Goal: Task Accomplishment & Management: Use online tool/utility

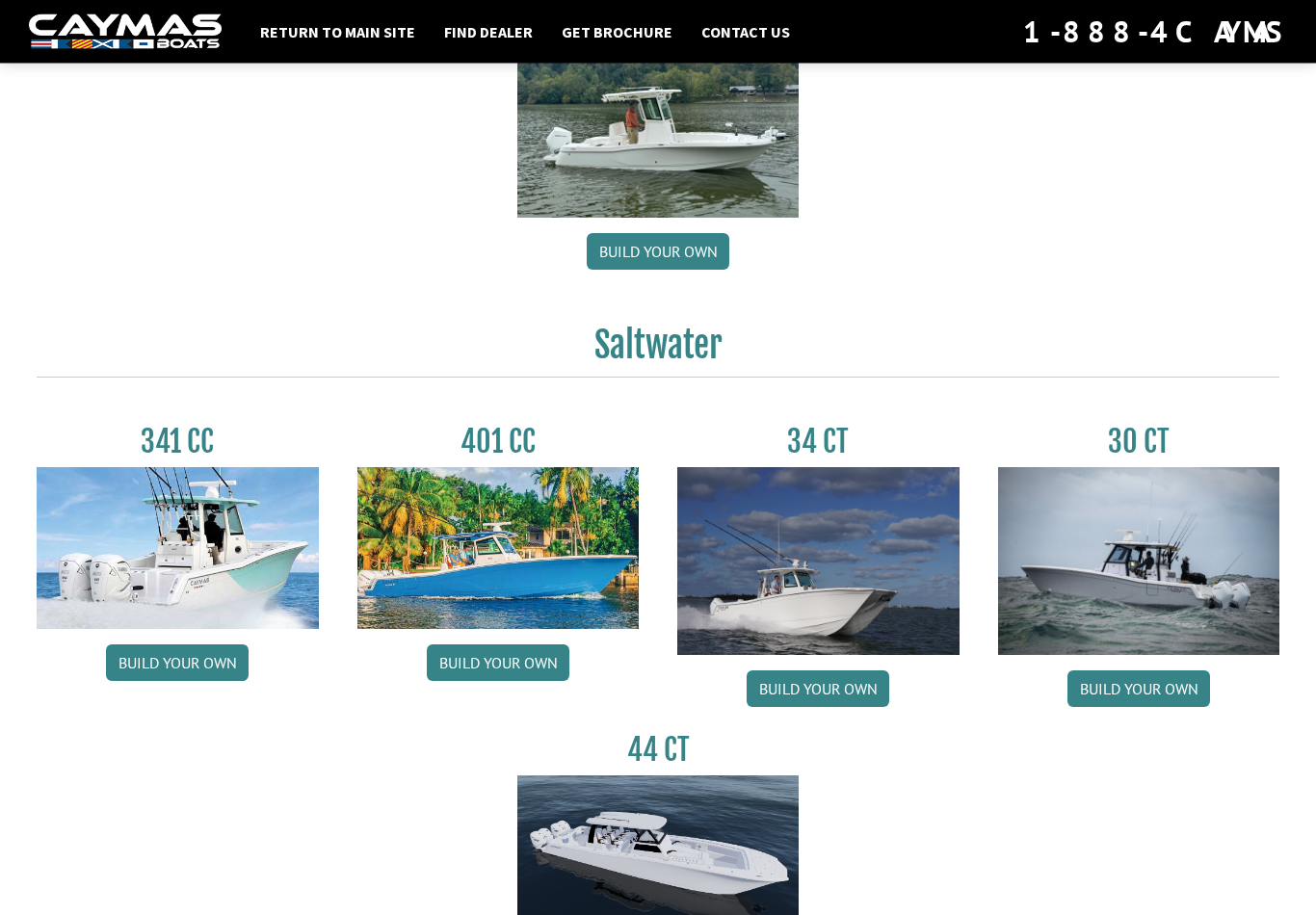
scroll to position [600, 0]
click at [183, 677] on link "Build your own" at bounding box center [178, 663] width 142 height 37
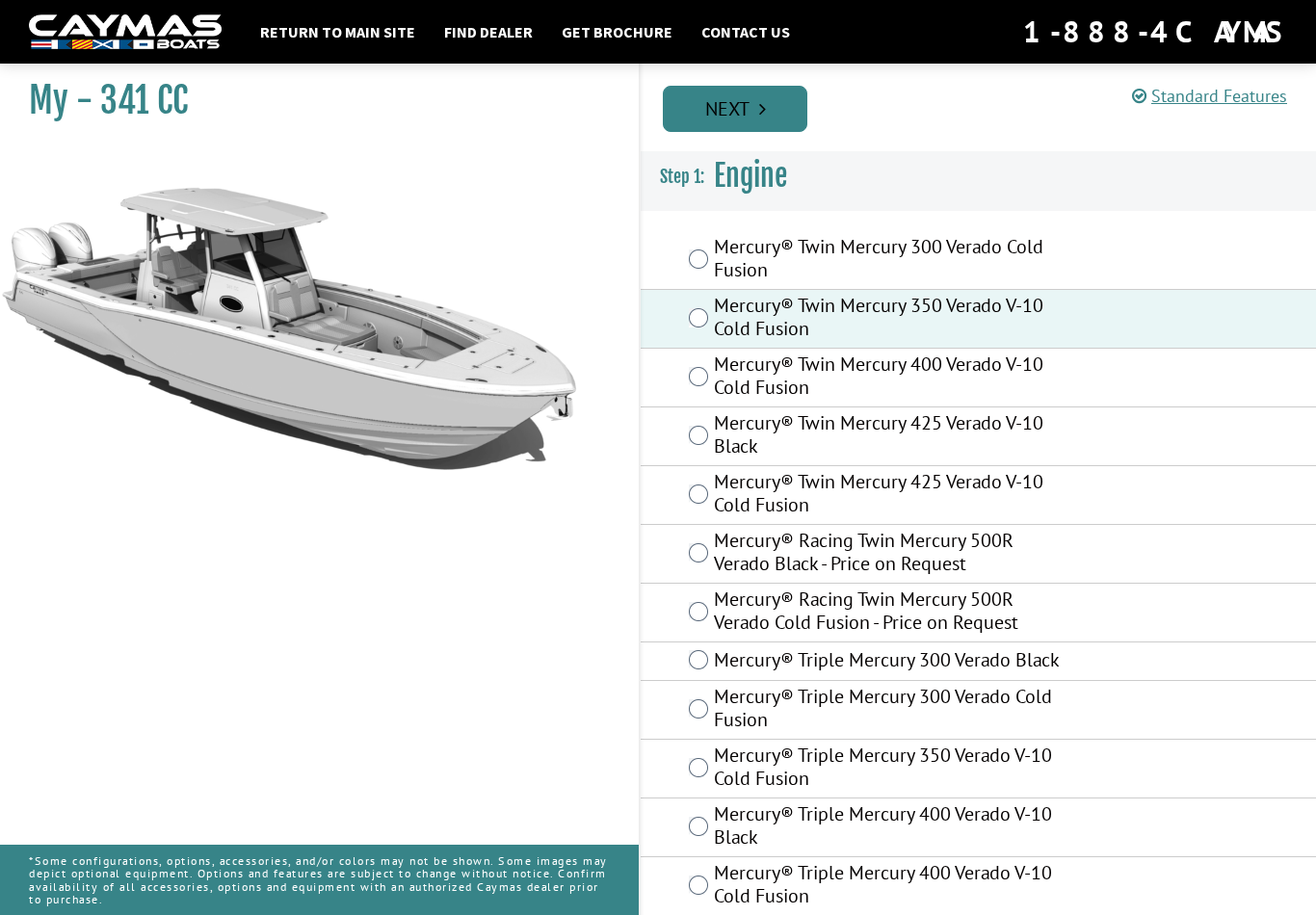
click at [712, 112] on link "Next" at bounding box center [736, 108] width 144 height 46
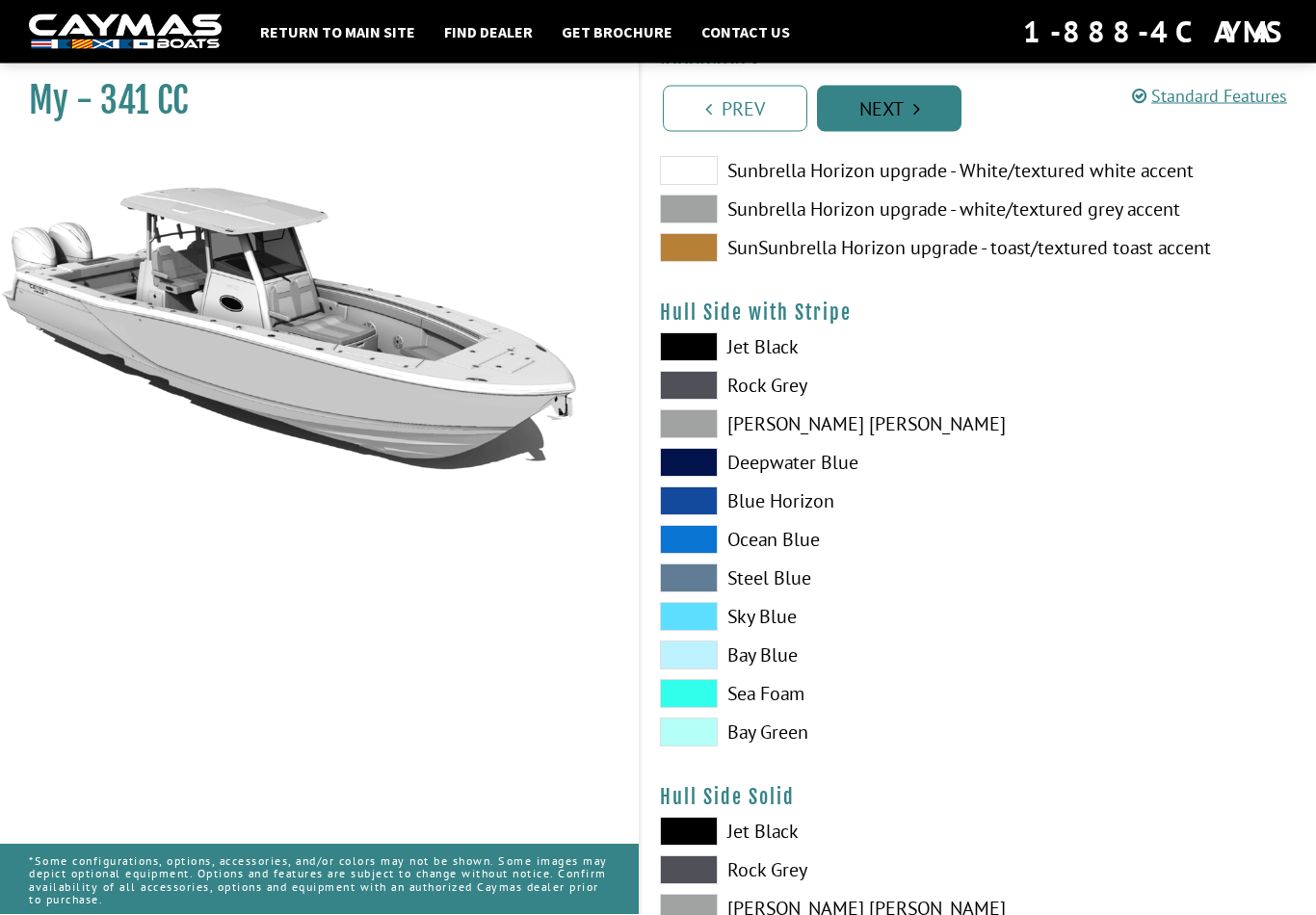
scroll to position [282, 0]
click at [686, 742] on span at bounding box center [689, 733] width 58 height 29
click at [672, 659] on span at bounding box center [689, 656] width 58 height 29
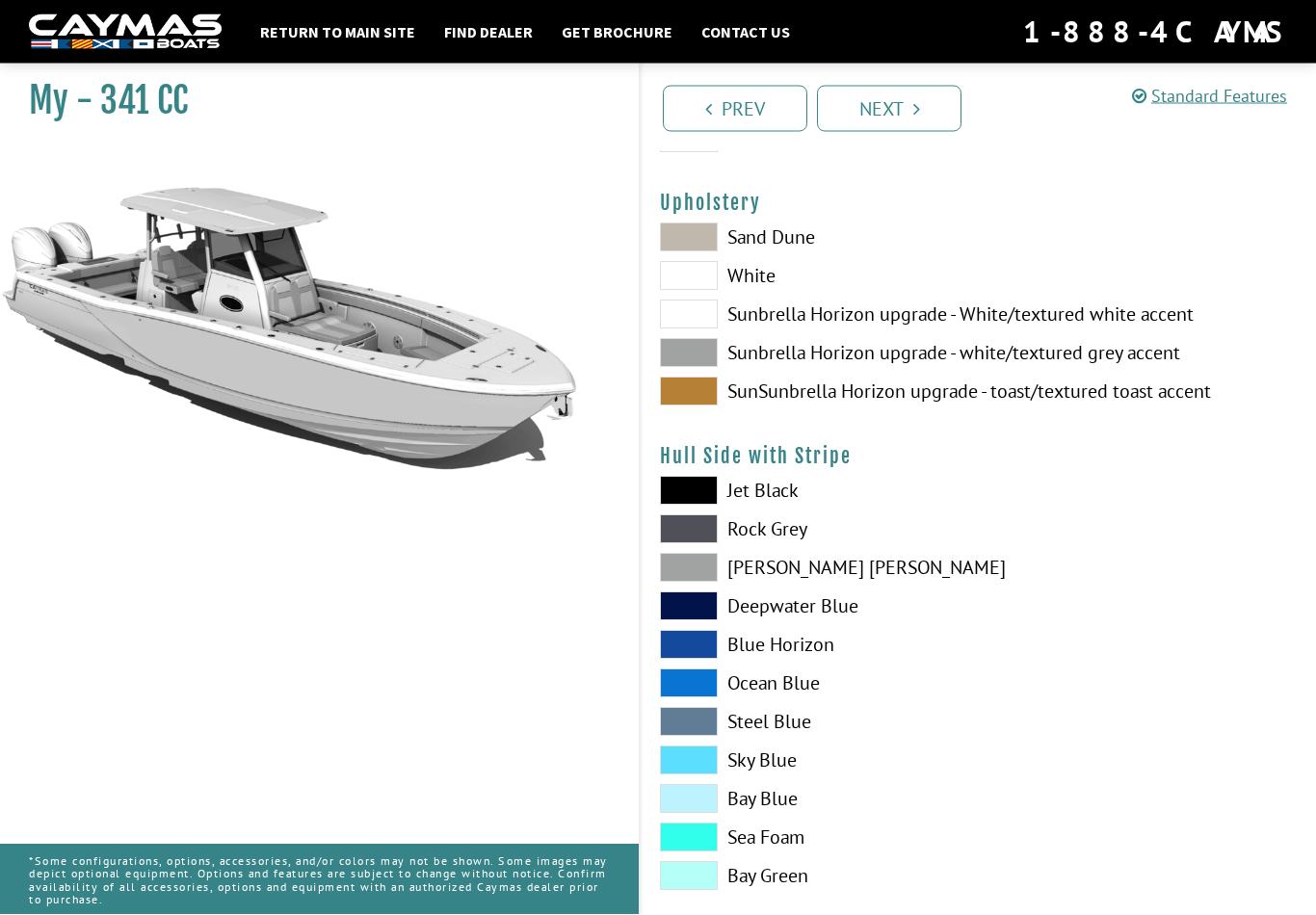
scroll to position [127, 0]
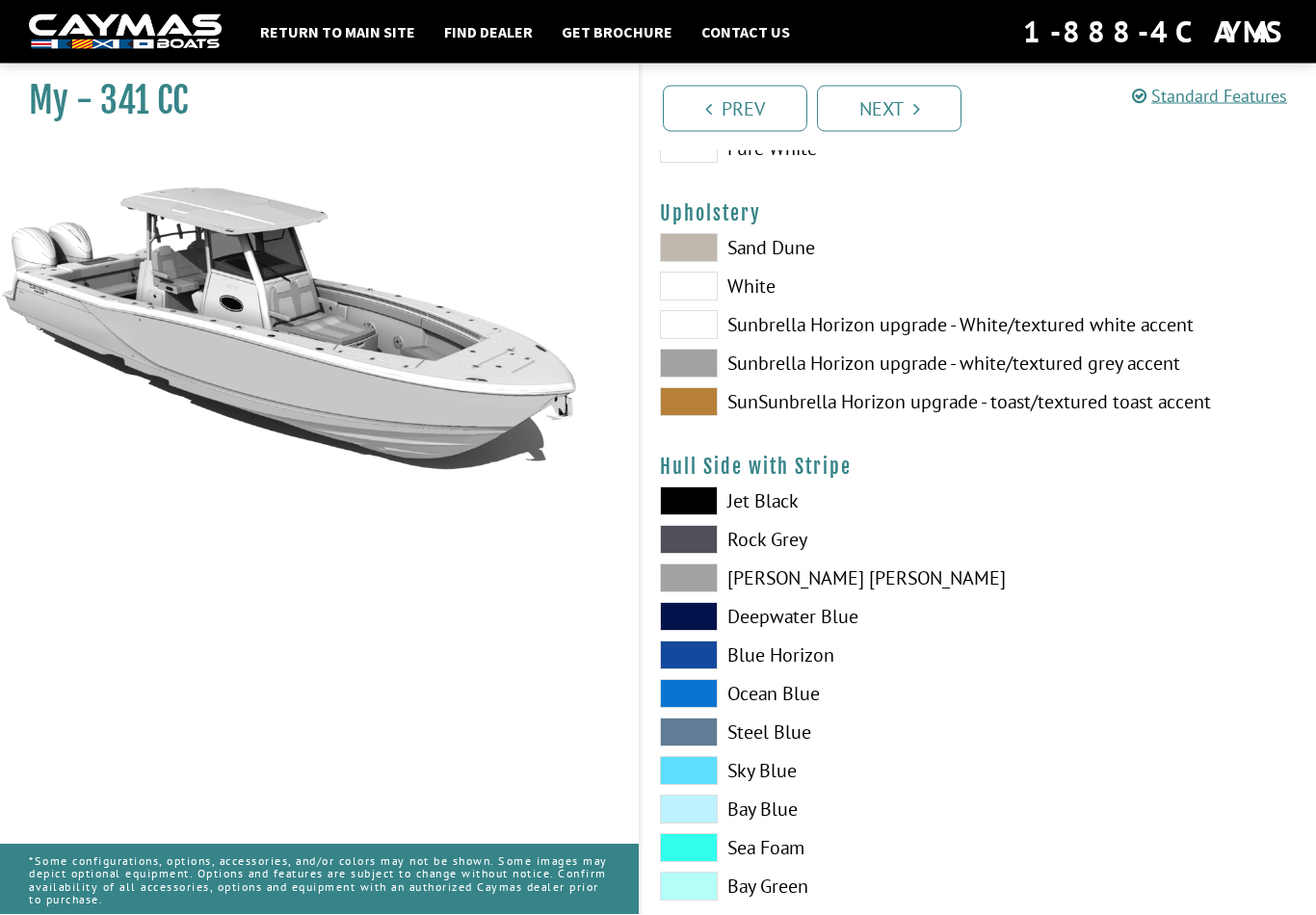
click at [683, 409] on span at bounding box center [689, 403] width 58 height 29
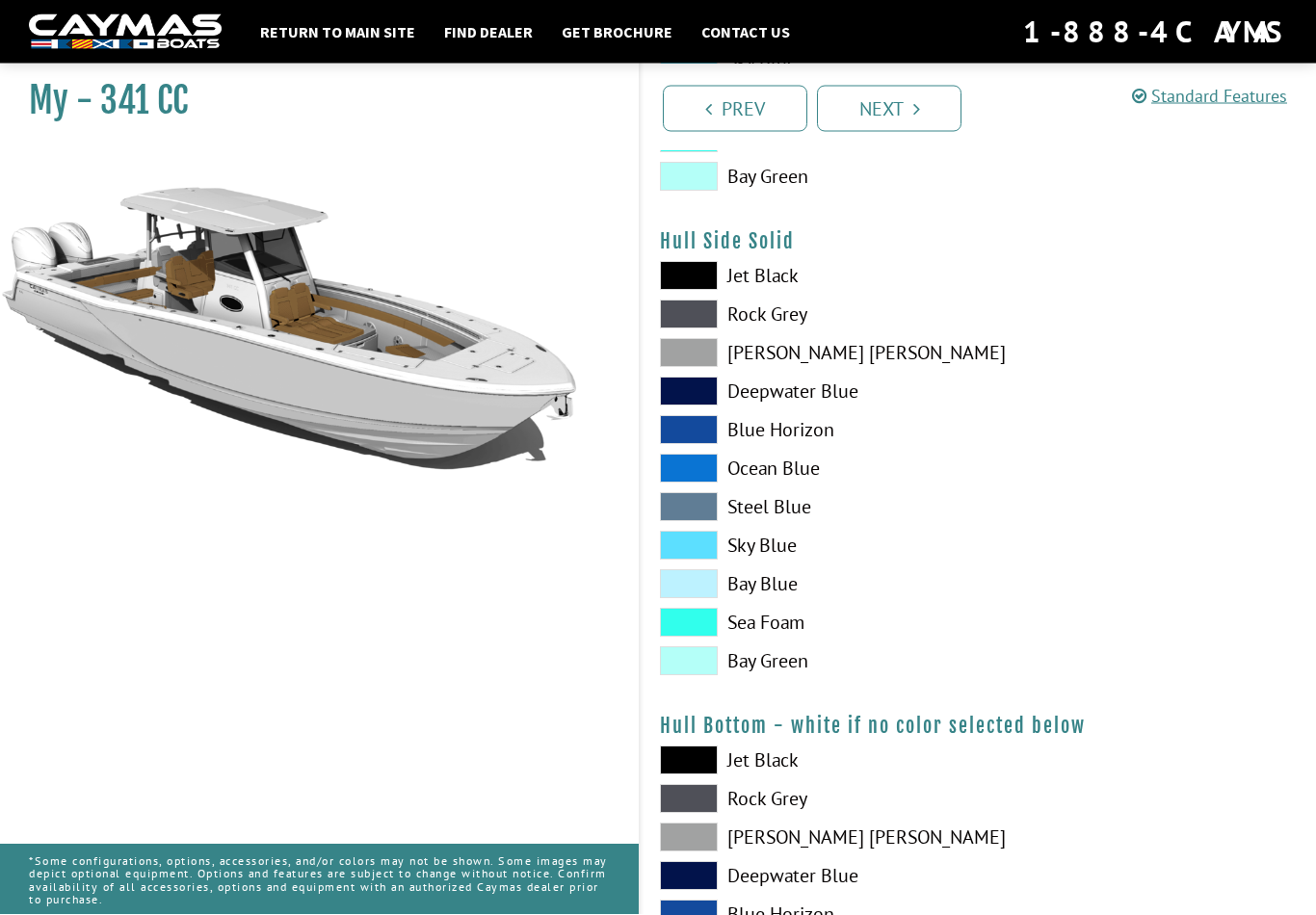
scroll to position [838, 0]
click at [693, 585] on span at bounding box center [689, 584] width 58 height 29
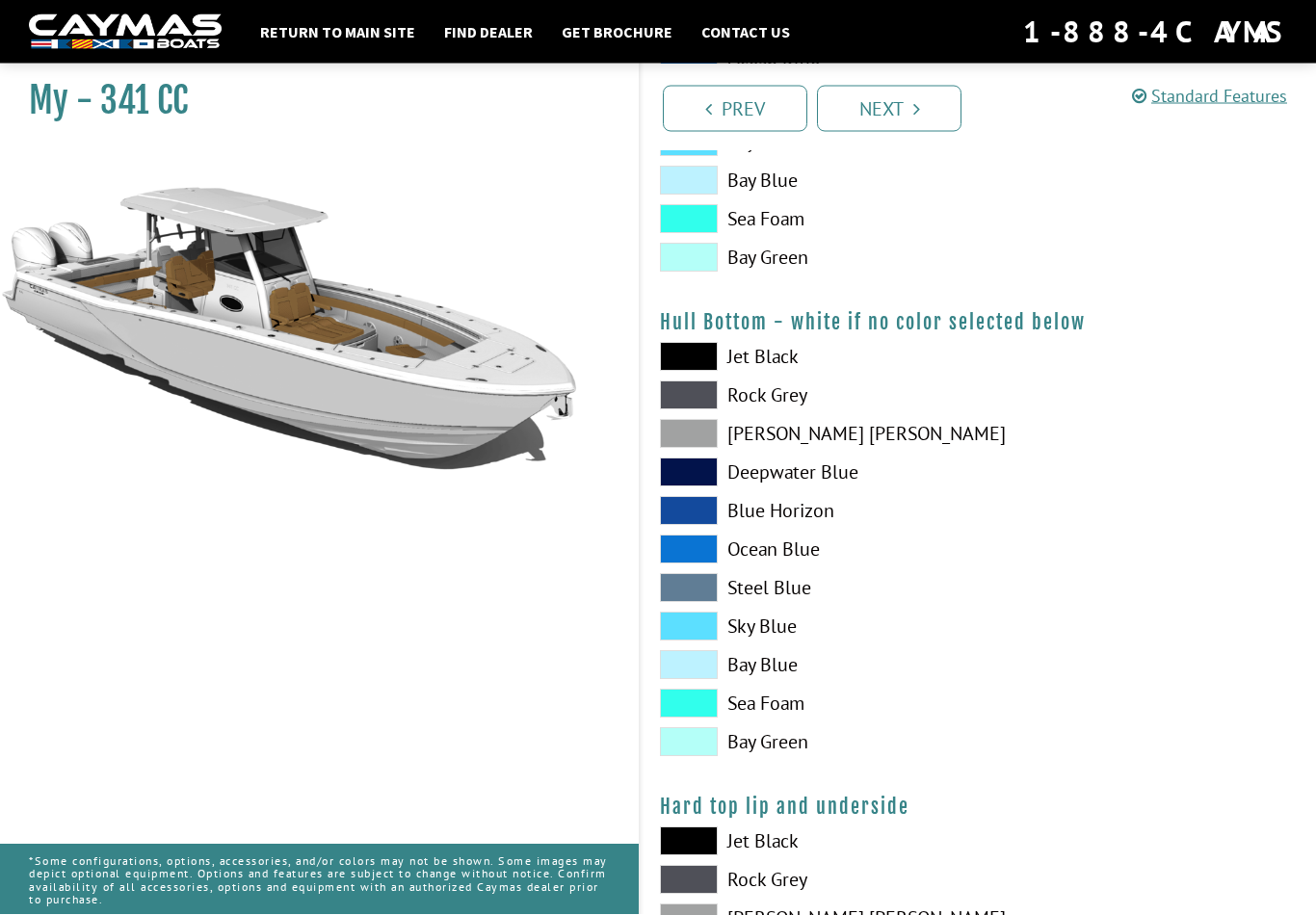
scroll to position [1242, 0]
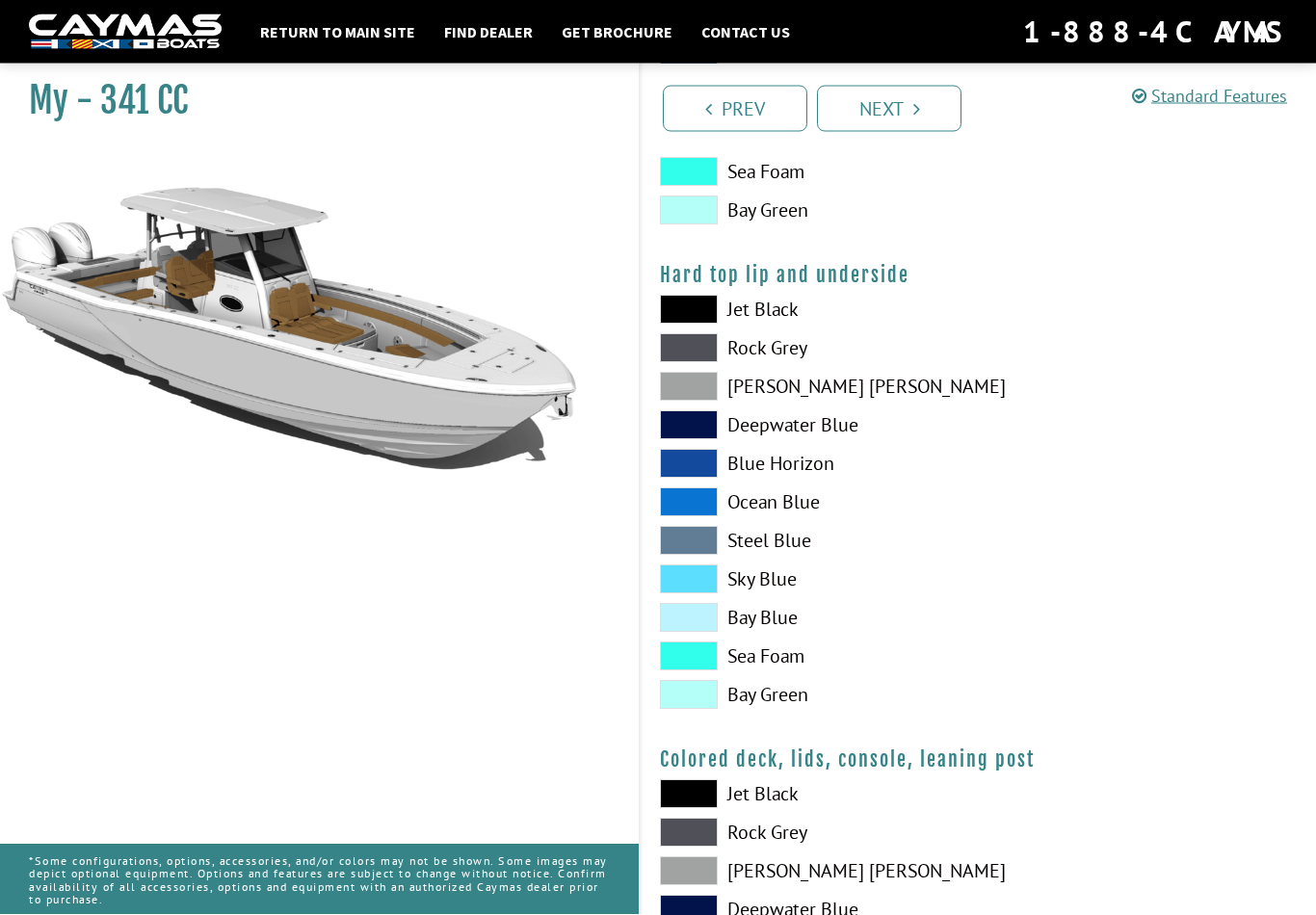
click at [686, 631] on span at bounding box center [689, 618] width 58 height 29
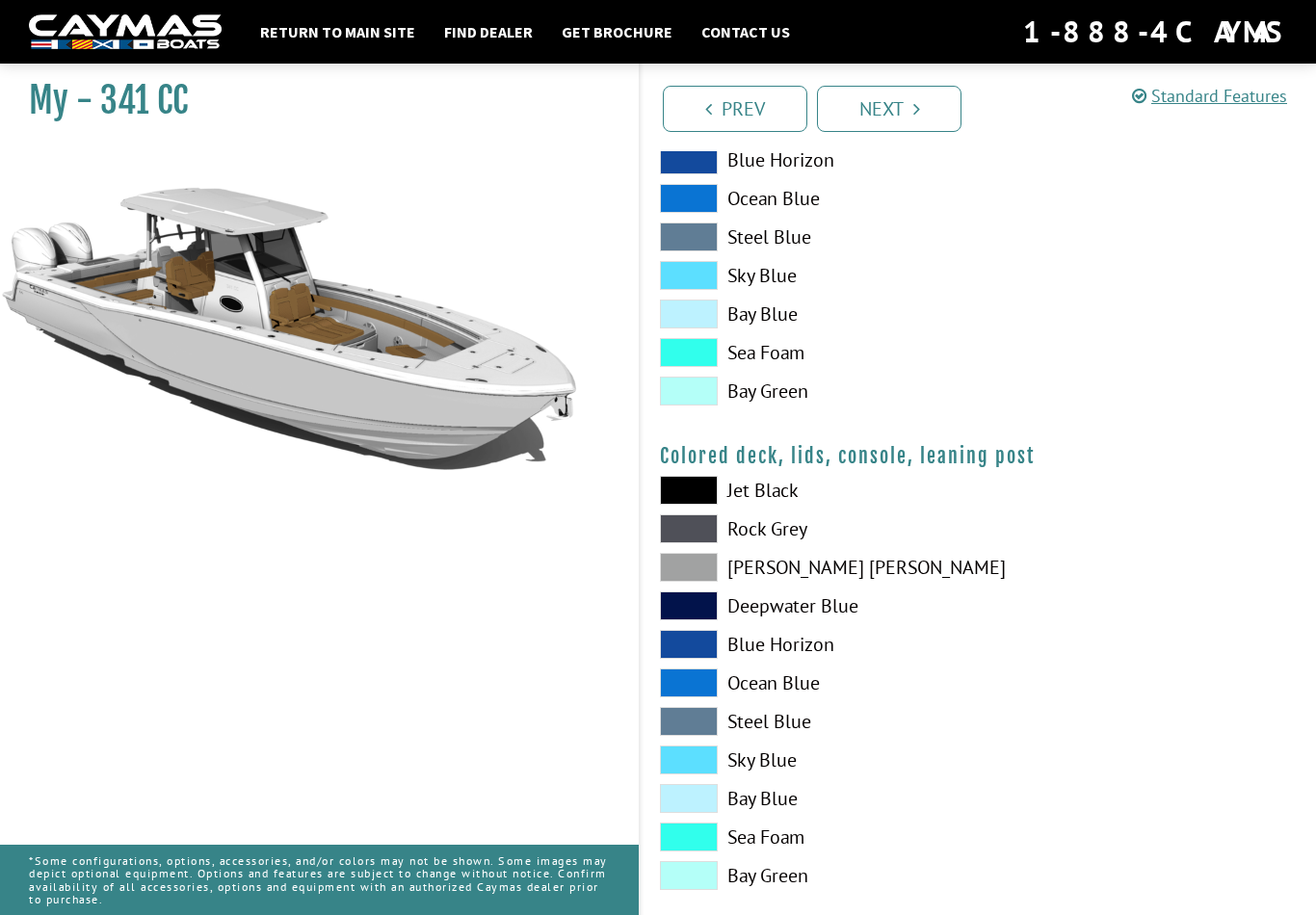
scroll to position [2088, 0]
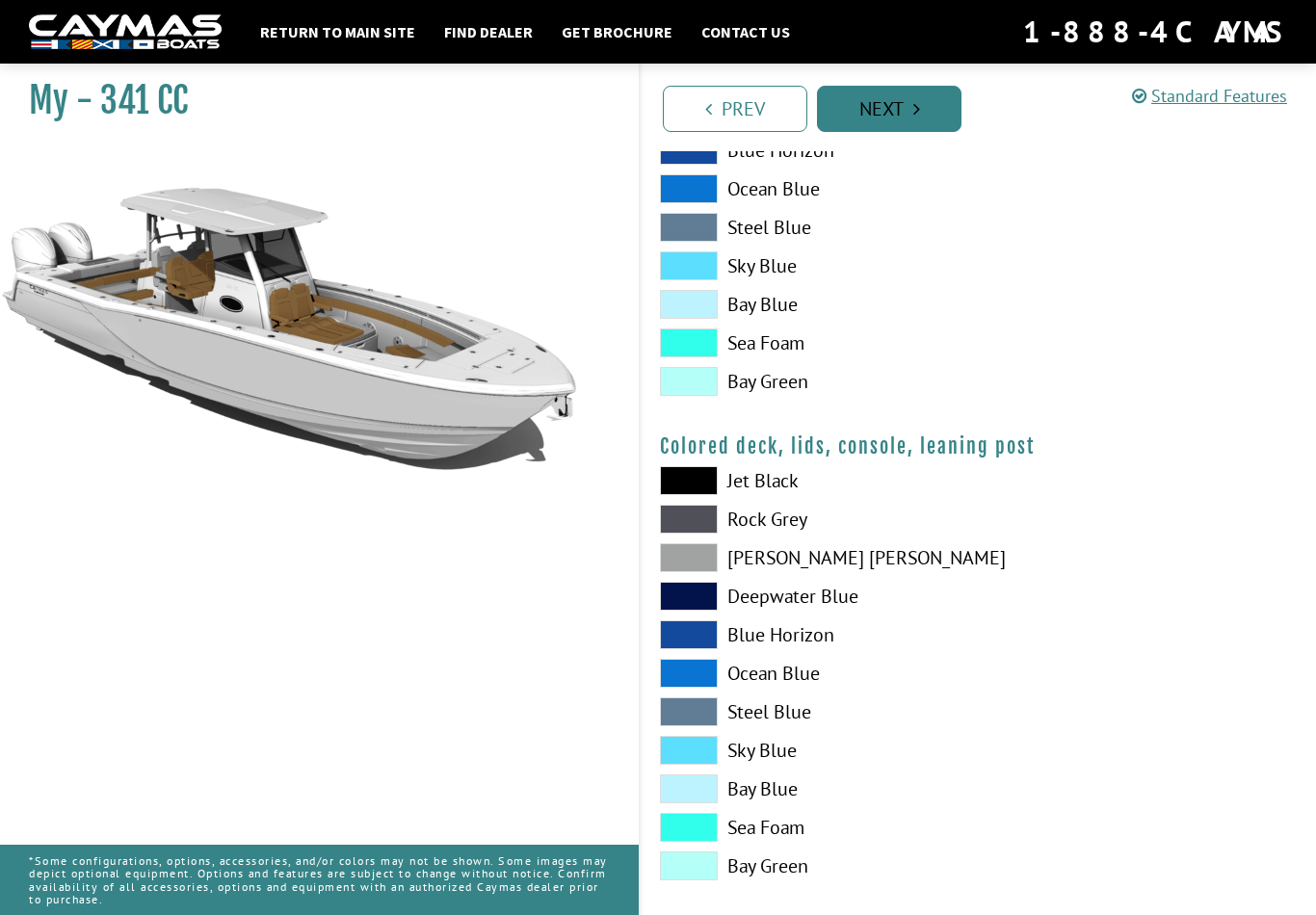
click at [899, 105] on link "Next" at bounding box center [890, 108] width 144 height 46
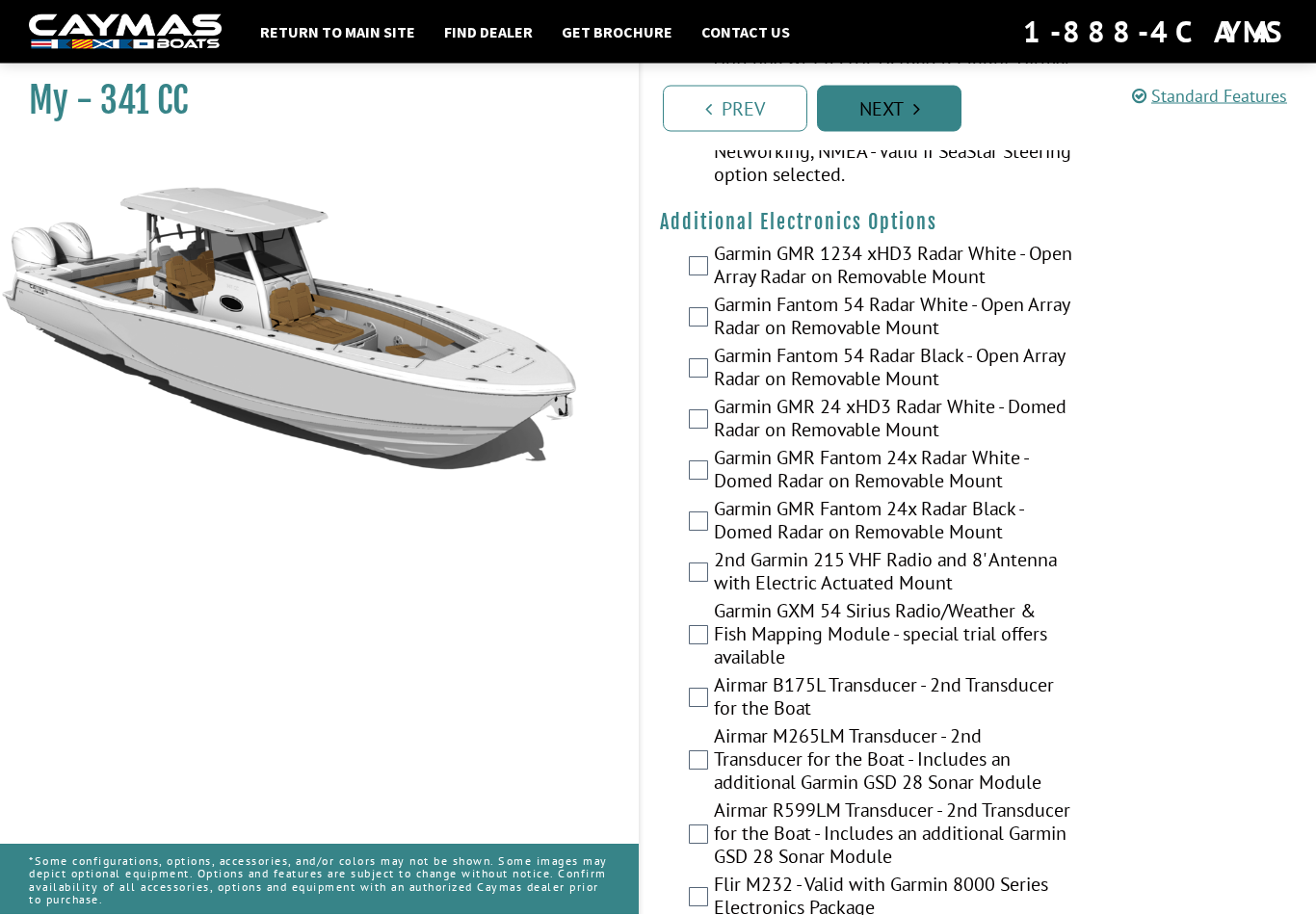
scroll to position [3574, 0]
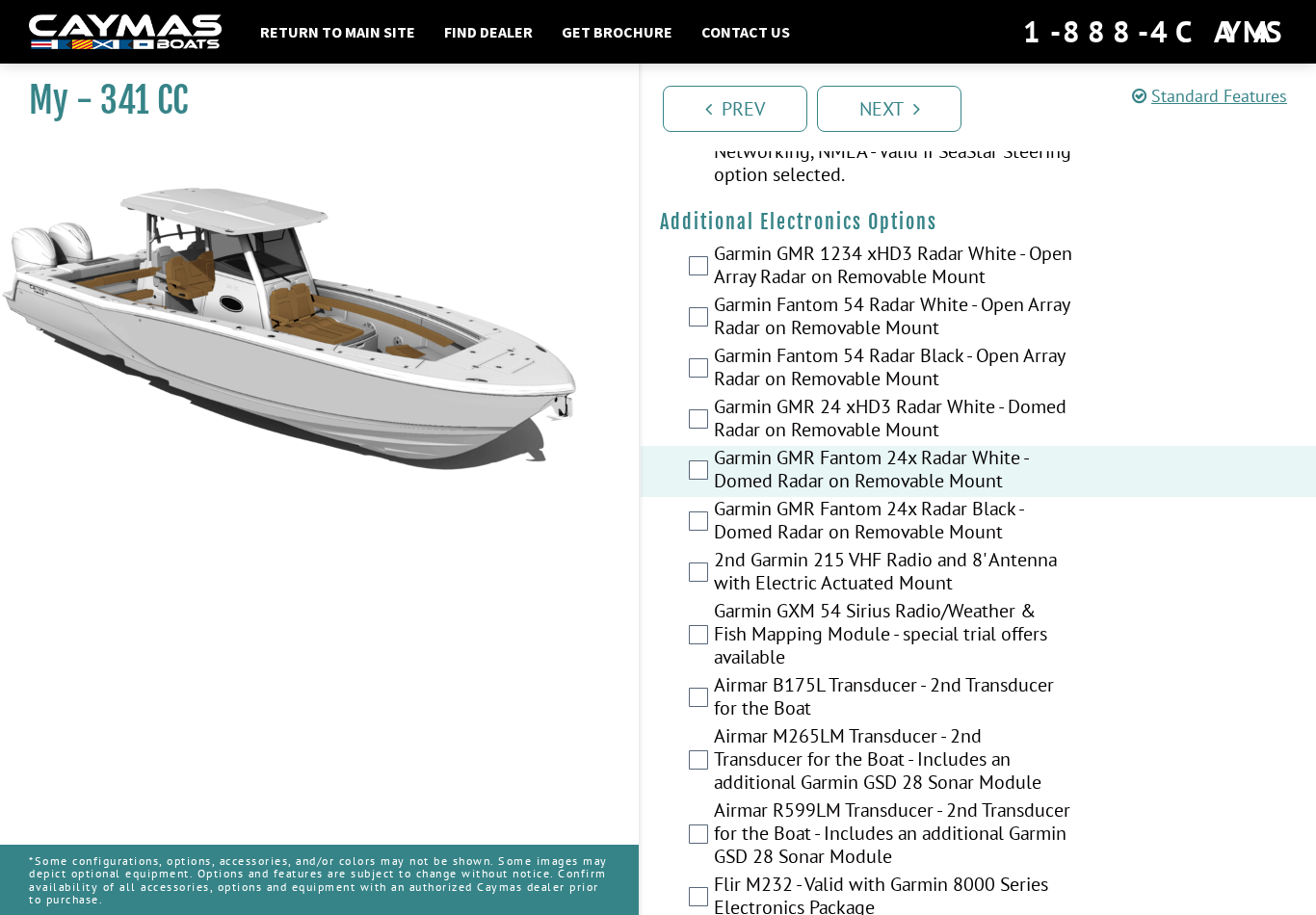
click at [720, 446] on label "Garmin GMR 24 xHD3 Radar White - Domed Radar on Removable Mount" at bounding box center [894, 420] width 359 height 51
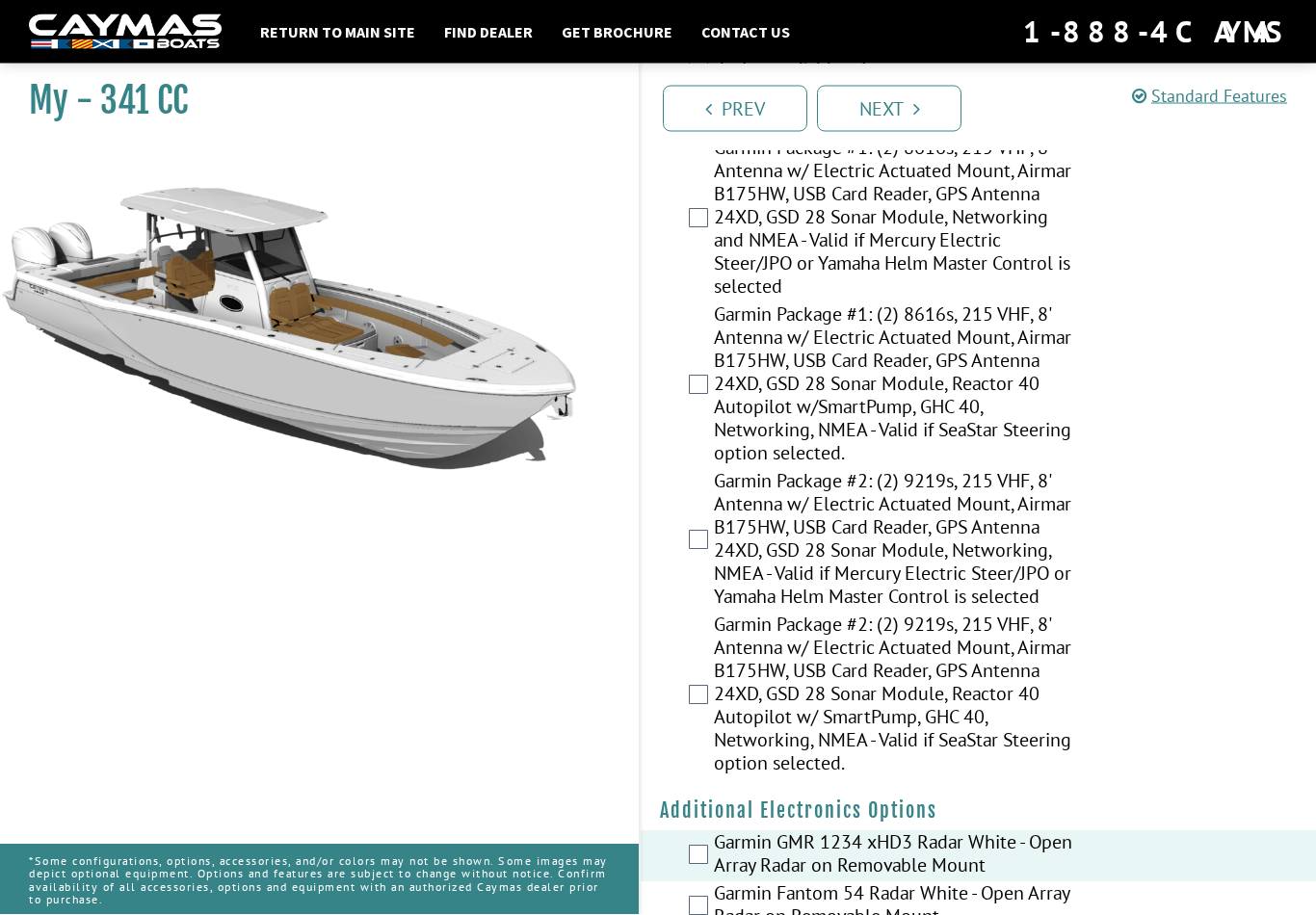
scroll to position [2985, 0]
click at [715, 736] on label "Garmin Package #2: (2) 9219s, 215 VHF, 8' Antenna w/ Electric Actuated Mount, A…" at bounding box center [894, 696] width 359 height 167
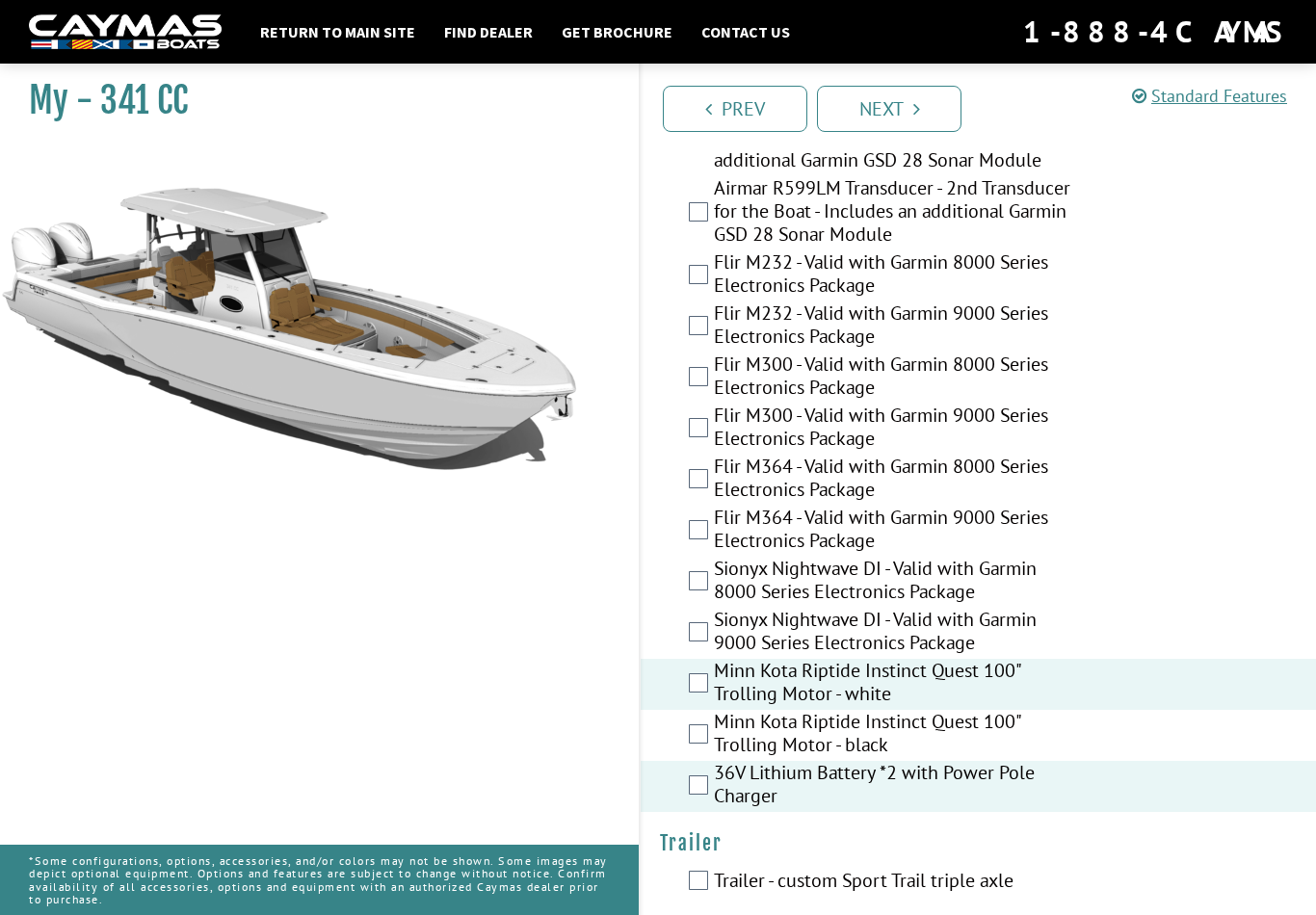
scroll to position [4225, 0]
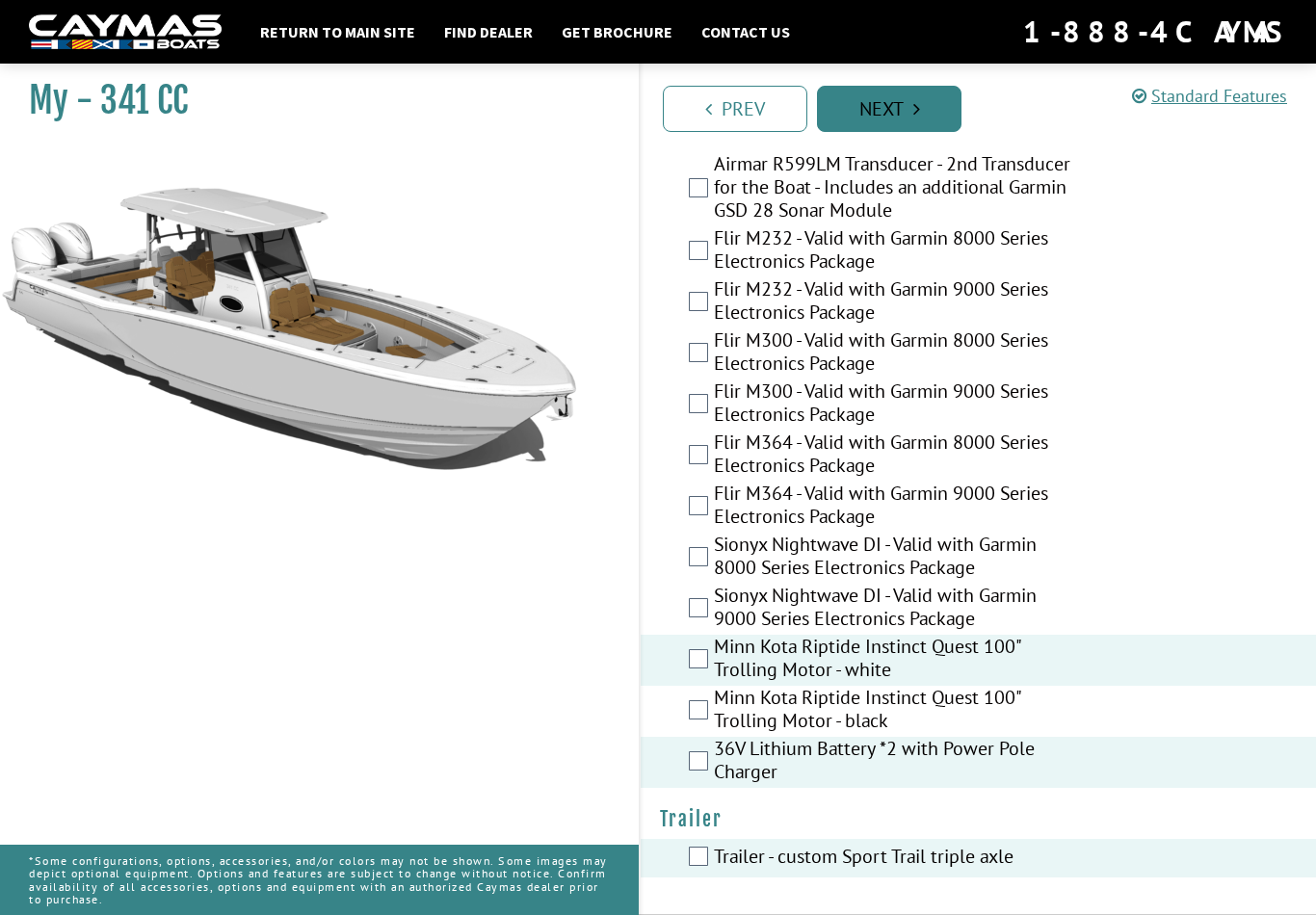
click at [897, 109] on link "Next" at bounding box center [890, 108] width 144 height 46
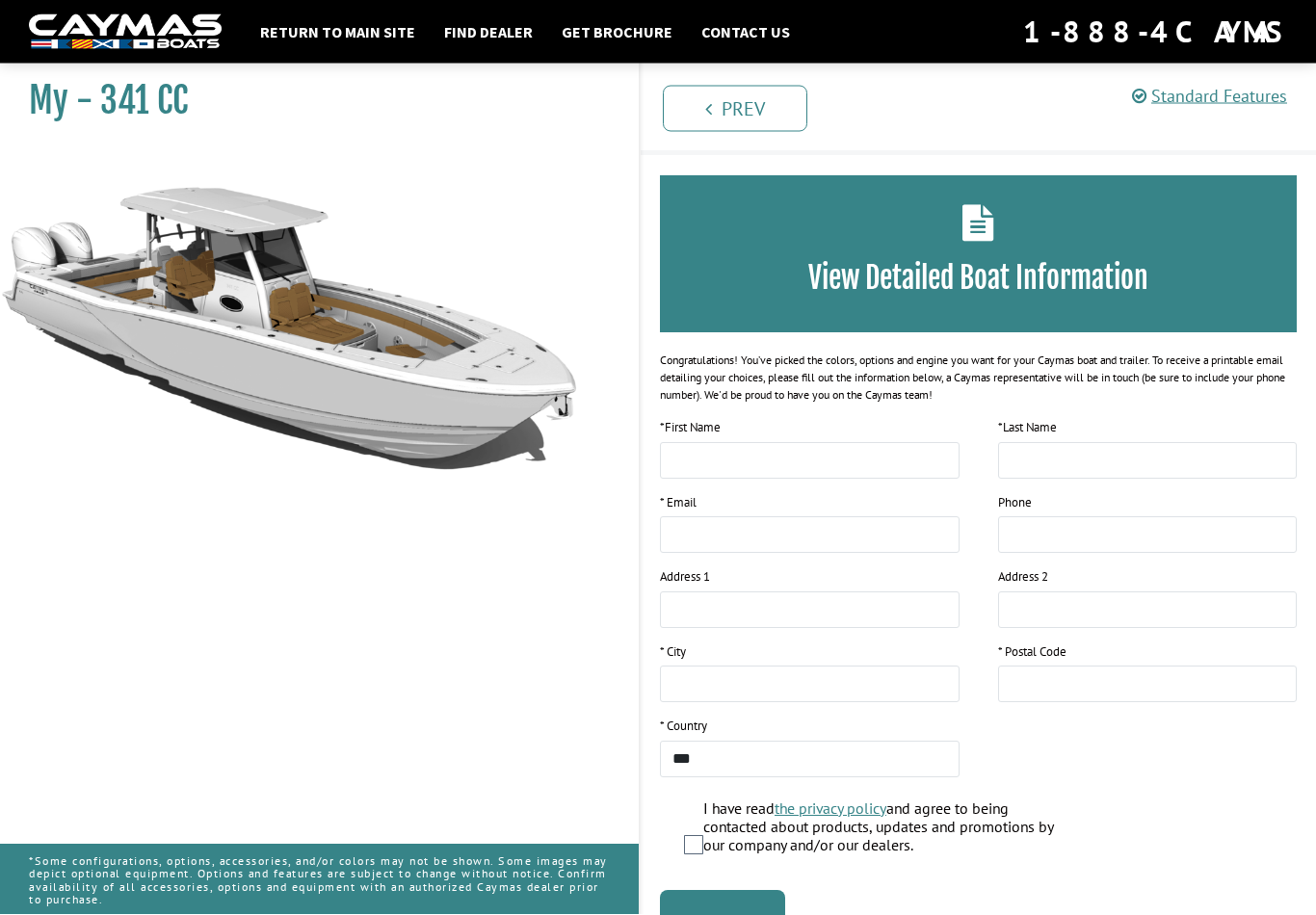
scroll to position [0, 0]
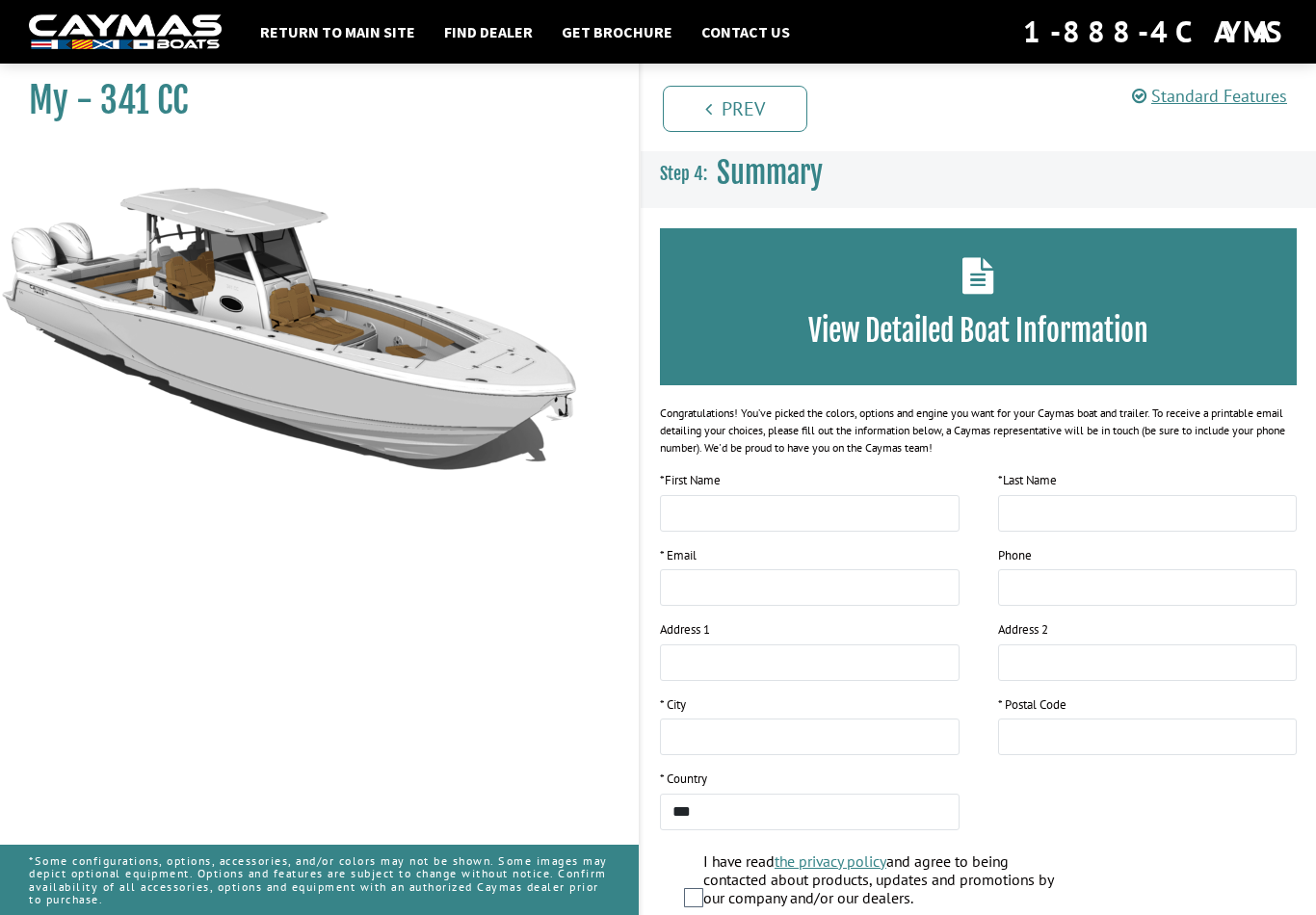
click at [967, 287] on icon at bounding box center [978, 276] width 32 height 37
click at [984, 280] on icon at bounding box center [978, 276] width 32 height 37
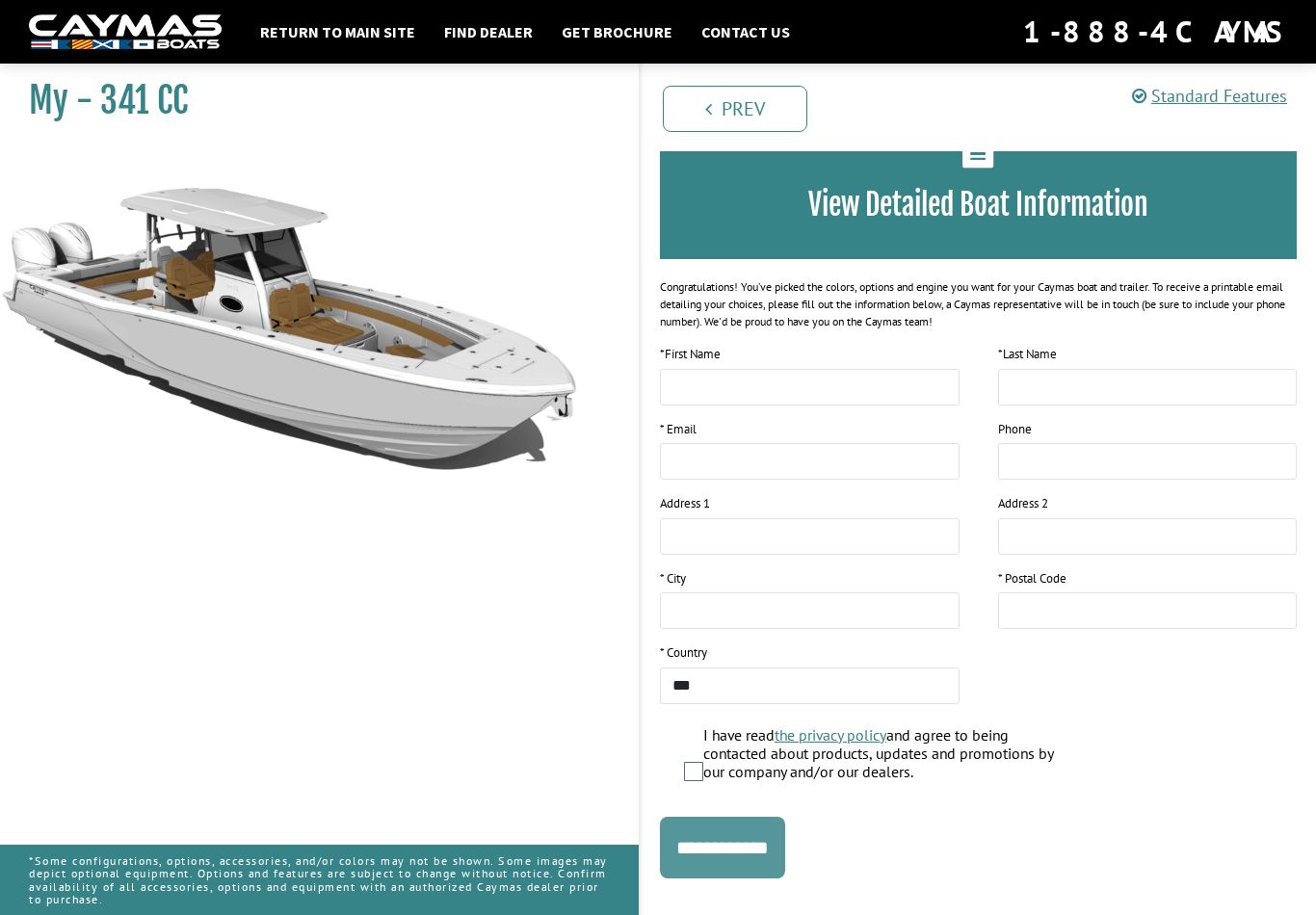
click at [710, 865] on input "**********" at bounding box center [723, 848] width 125 height 61
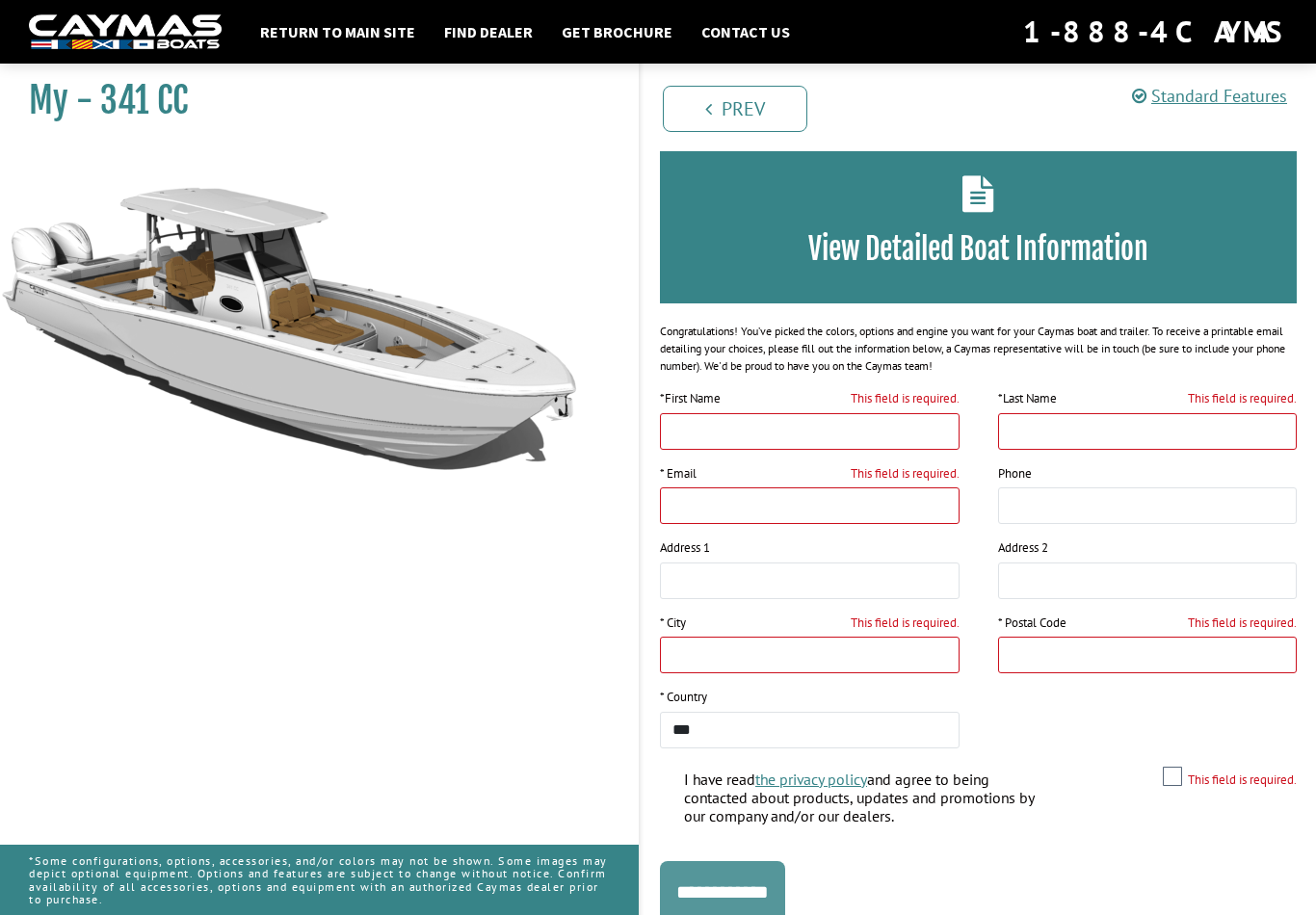
scroll to position [0, 0]
